Goal: Transaction & Acquisition: Purchase product/service

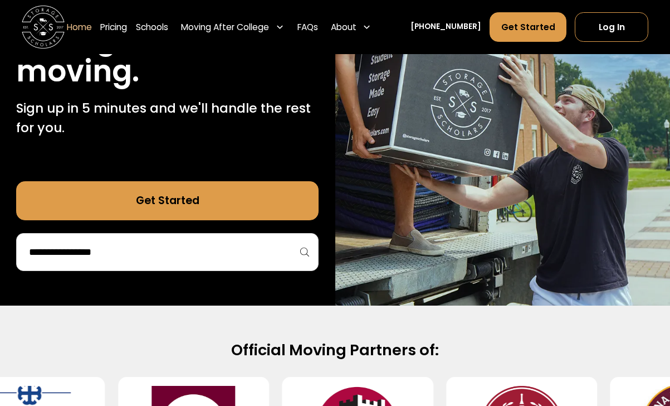
scroll to position [205, 0]
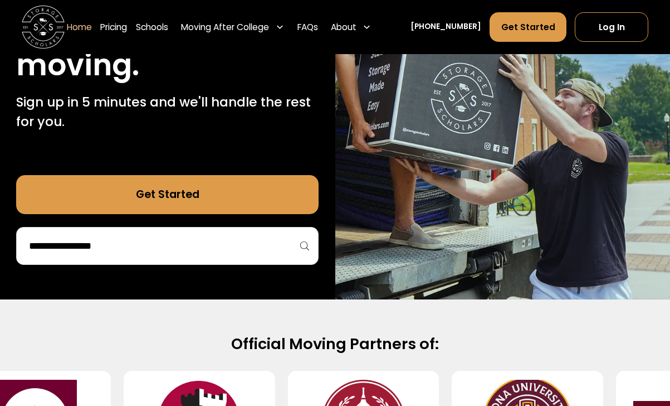
click at [232, 254] on div at bounding box center [167, 246] width 303 height 38
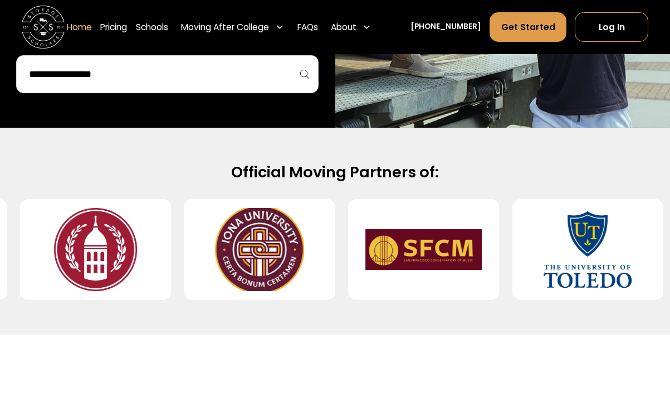
scroll to position [382, 0]
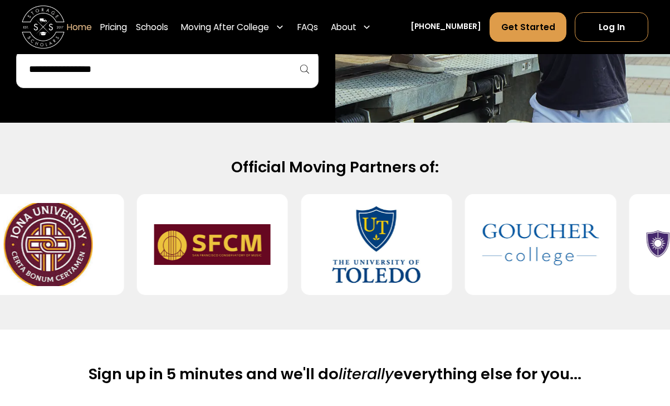
click at [179, 71] on input "search" at bounding box center [167, 69] width 279 height 19
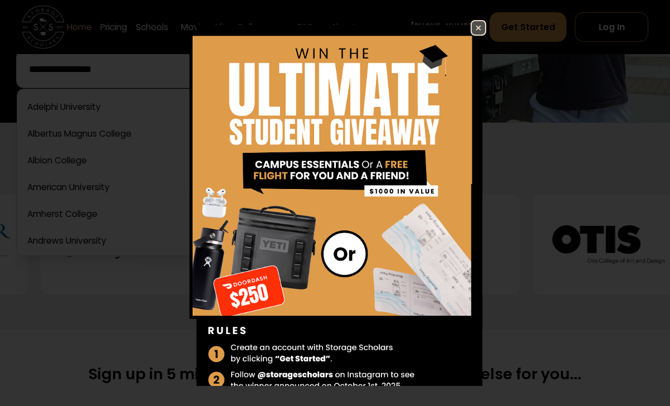
click at [479, 20] on div "Enter Giveaway" at bounding box center [335, 203] width 670 height 406
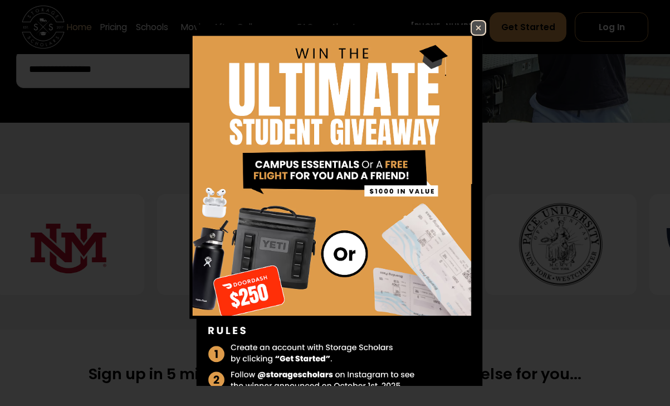
click at [478, 31] on img at bounding box center [478, 27] width 13 height 13
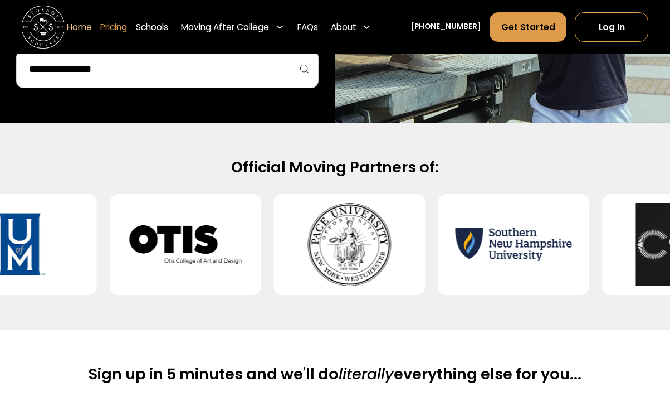
click at [126, 26] on link "Pricing" at bounding box center [113, 27] width 27 height 30
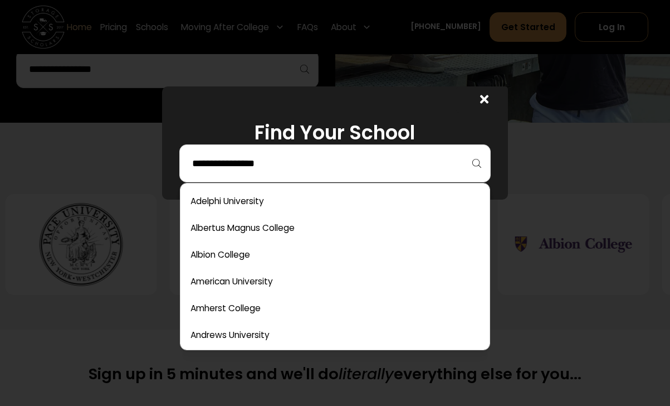
click at [227, 164] on input "search" at bounding box center [335, 163] width 288 height 19
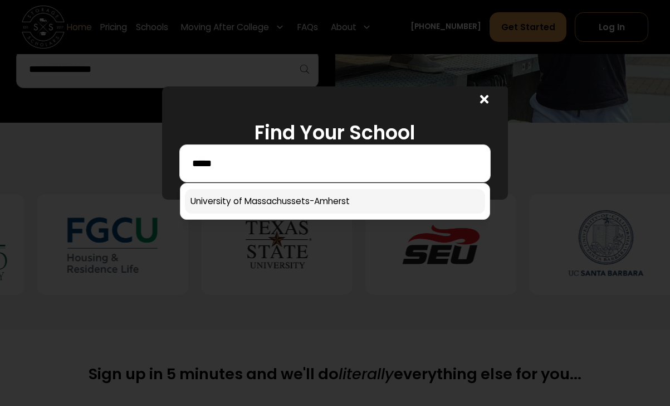
type input "*****"
click at [226, 195] on link at bounding box center [335, 201] width 300 height 25
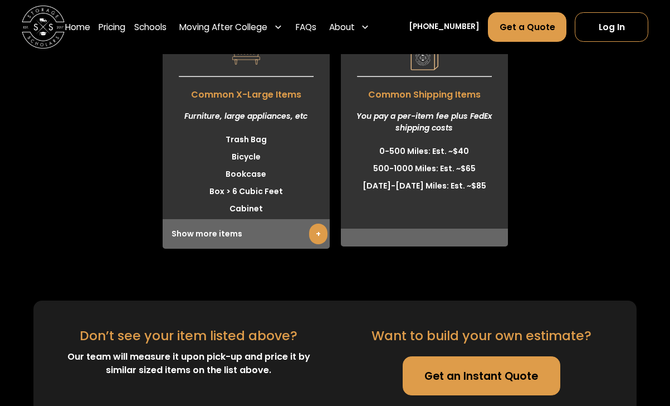
scroll to position [3227, 0]
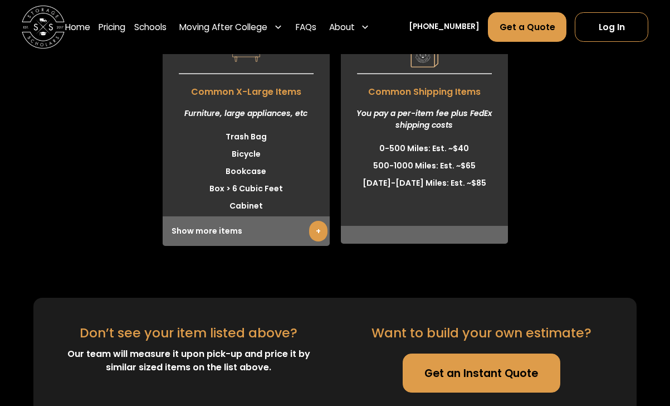
click at [453, 353] on link "Get an Instant Quote" at bounding box center [482, 372] width 158 height 39
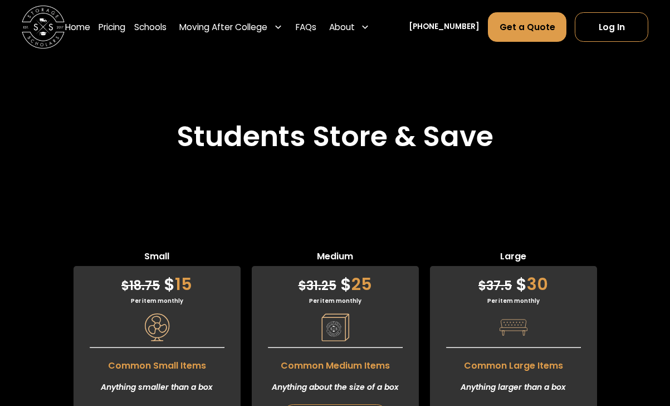
scroll to position [2627, 0]
